Goal: Transaction & Acquisition: Purchase product/service

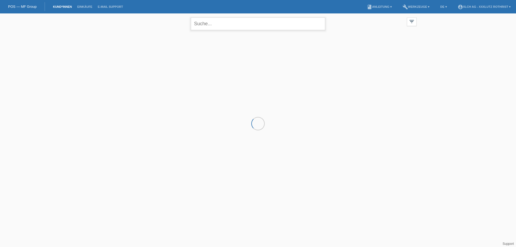
click at [200, 23] on input "text" at bounding box center [258, 23] width 134 height 13
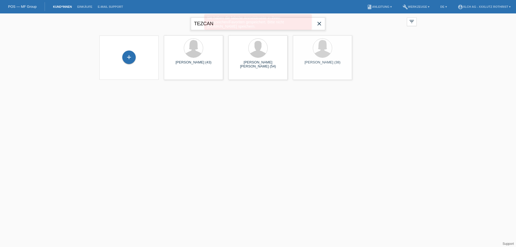
type input "TEZCAN"
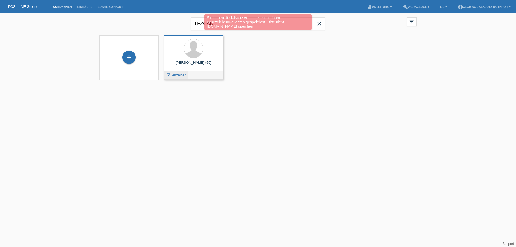
click at [181, 74] on span "Anzeigen" at bounding box center [179, 75] width 15 height 4
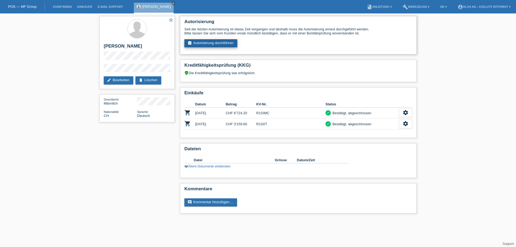
click at [212, 44] on link "assignment_turned_in Autorisierung durchführen" at bounding box center [210, 43] width 53 height 8
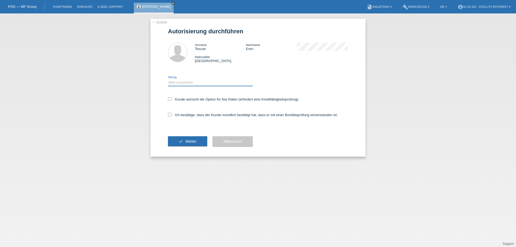
click at [191, 81] on select "Bitte auswählen CHF 1.00 - CHF 499.00 CHF 500.00 - CHF 1'999.00 CHF 2'000.00 - …" at bounding box center [210, 82] width 85 height 6
select select "3"
click at [168, 79] on select "Bitte auswählen CHF 1.00 - CHF 499.00 CHF 500.00 - CHF 1'999.00 CHF 2'000.00 - …" at bounding box center [210, 82] width 85 height 6
click at [175, 98] on label "Kunde wünscht die Option für fixe Raten (erfordert eine Kreditfähigkeitsprüfung)" at bounding box center [233, 99] width 130 height 4
click at [171, 98] on input "Kunde wünscht die Option für fixe Raten (erfordert eine Kreditfähigkeitsprüfung)" at bounding box center [169, 98] width 3 height 3
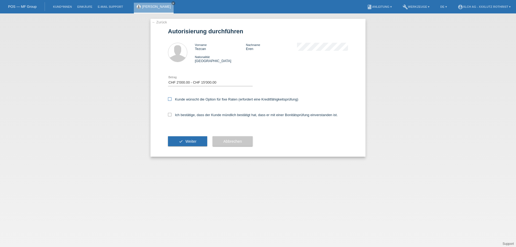
checkbox input "true"
click at [170, 115] on icon at bounding box center [169, 114] width 3 height 3
click at [170, 115] on input "Ich bestätige, dass der Kunde mündlich bestätigt hat, dass er mit einer Bonität…" at bounding box center [169, 114] width 3 height 3
checkbox input "true"
click at [185, 141] on button "check Weiter" at bounding box center [187, 141] width 39 height 10
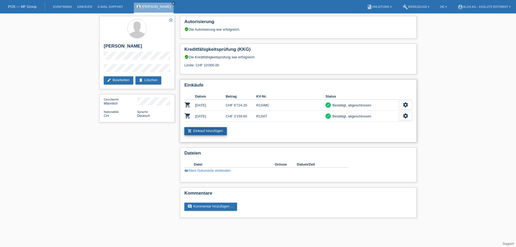
click at [198, 132] on link "add_shopping_cart Einkauf hinzufügen" at bounding box center [205, 131] width 42 height 8
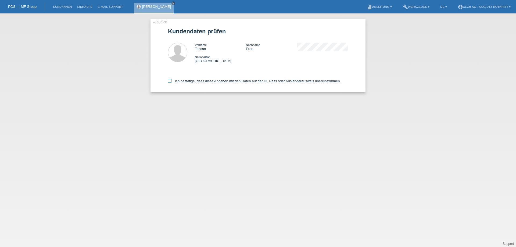
click at [173, 80] on label "Ich bestätige, dass diese Angaben mit den Daten auf der ID, Pass oder Ausländer…" at bounding box center [254, 81] width 173 height 4
click at [171, 80] on input "Ich bestätige, dass diese Angaben mit den Daten auf der ID, Pass oder Ausländer…" at bounding box center [169, 80] width 3 height 3
checkbox input "true"
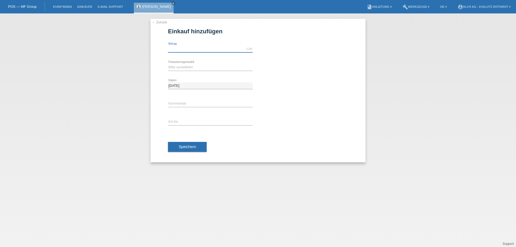
click at [185, 48] on input "text" at bounding box center [210, 49] width 85 height 7
type input "2643.00"
click at [184, 67] on select "Bitte auswählen Kauf auf Rechnung mit Teilzahlungsoption Fixe Raten - Zinsübern…" at bounding box center [210, 67] width 85 height 6
select select "108"
click at [168, 64] on select "Bitte auswählen Kauf auf Rechnung mit Teilzahlungsoption Fixe Raten - Zinsübern…" at bounding box center [210, 67] width 85 height 6
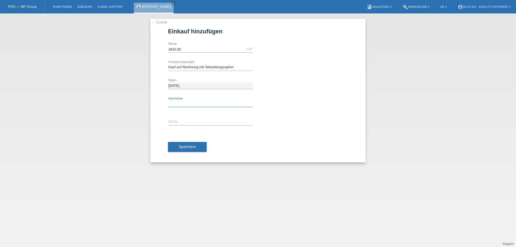
click at [180, 102] on input "text" at bounding box center [210, 104] width 85 height 7
type input "Finanziert durch 2ZGN"
click at [193, 123] on input "text" at bounding box center [210, 122] width 85 height 7
type input "R1SM0Y"
click at [180, 149] on button "Speichern" at bounding box center [187, 147] width 39 height 10
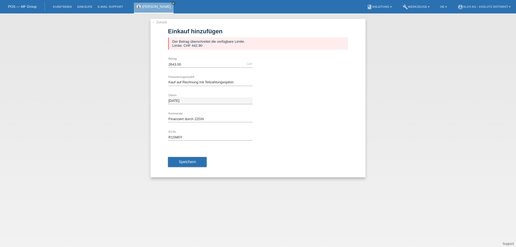
click at [167, 22] on div "← Zurück Einkauf hinzufügen Der Betrag überschreitet die verfügbare Limite. Lim…" at bounding box center [258, 98] width 215 height 159
click at [165, 22] on link "← Zurück" at bounding box center [159, 22] width 15 height 4
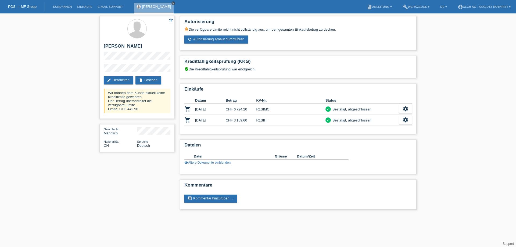
click at [171, 5] on link "close" at bounding box center [173, 3] width 4 height 4
